Goal: Task Accomplishment & Management: Manage account settings

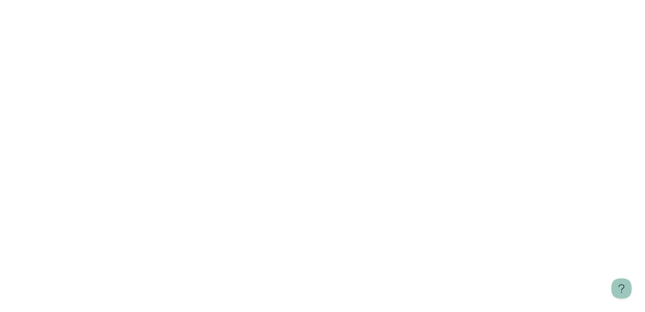
click at [372, 3] on html "Learn more about Manifest" at bounding box center [322, 1] width 645 height 3
click at [294, 3] on html "Learn more about Manifest" at bounding box center [322, 1] width 645 height 3
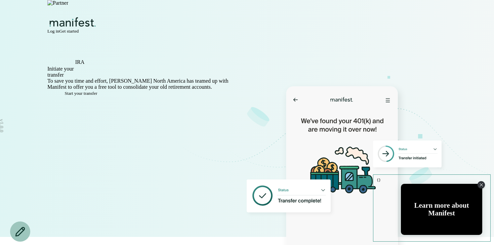
click at [79, 29] on span "Get started" at bounding box center [68, 31] width 19 height 5
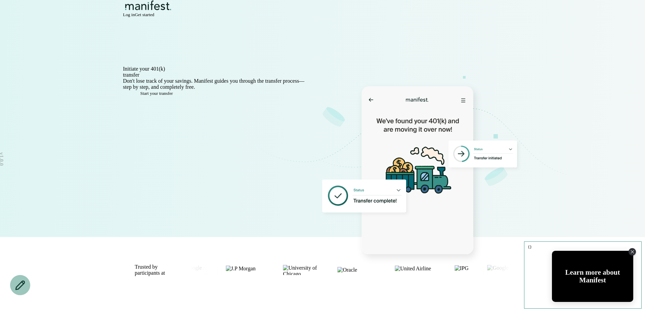
click at [135, 16] on span "Log in" at bounding box center [129, 14] width 12 height 5
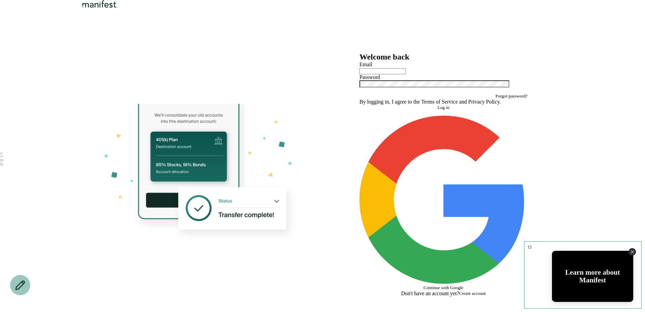
type input "**********"
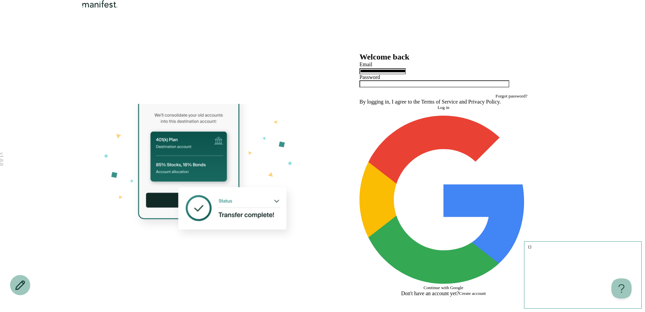
click at [427, 74] on div "**********" at bounding box center [443, 71] width 168 height 7
click at [439, 110] on button "Log in" at bounding box center [443, 107] width 168 height 5
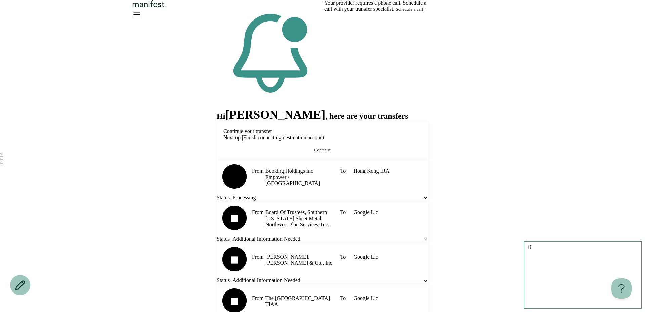
click at [386, 201] on div "From Booking Holdings Inc Empower / [GEOGRAPHIC_DATA] To [GEOGRAPHIC_DATA] IRA …" at bounding box center [323, 179] width 212 height 41
click at [140, 17] on icon "Open menu" at bounding box center [137, 14] width 6 height 5
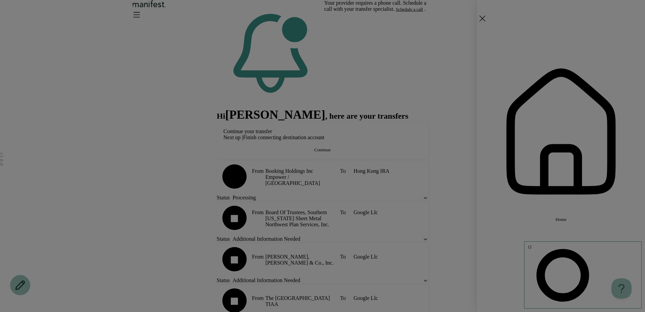
click at [303, 2] on div "Home Settings Sign out" at bounding box center [322, 156] width 645 height 312
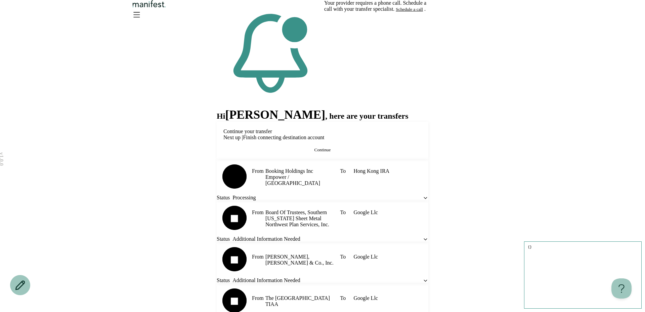
click at [167, 8] on img "Logo" at bounding box center [149, 4] width 36 height 8
click at [142, 17] on icon "Open menu" at bounding box center [136, 14] width 11 height 11
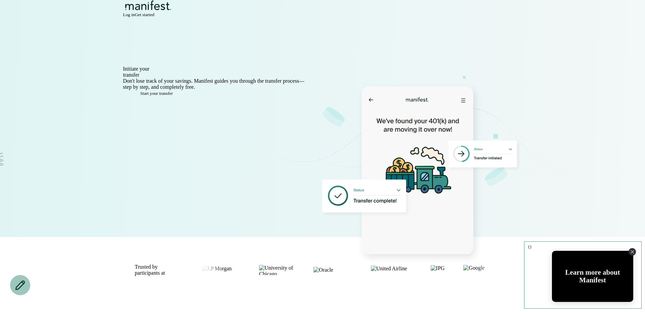
click at [154, 17] on span "Get started" at bounding box center [144, 14] width 19 height 5
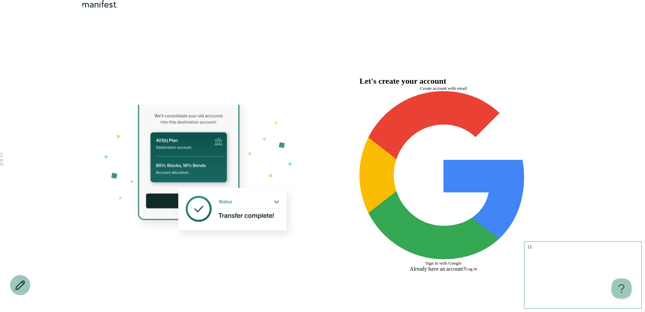
click at [477, 266] on span "Log in" at bounding box center [471, 268] width 12 height 5
click at [482, 266] on span "Create account" at bounding box center [468, 268] width 27 height 5
click at [467, 91] on span "Create account with email" at bounding box center [443, 88] width 47 height 5
click at [477, 266] on span "Log in" at bounding box center [471, 268] width 12 height 5
click at [456, 91] on span "Log in with email" at bounding box center [443, 88] width 32 height 5
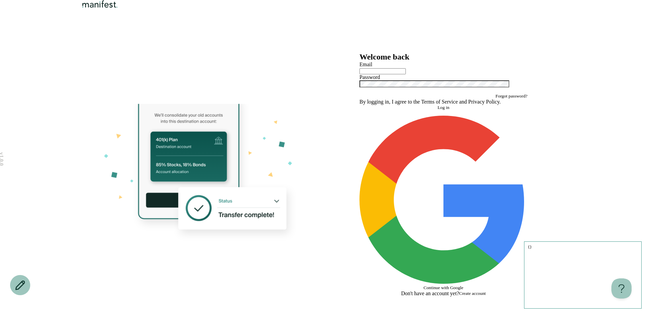
type input "**********"
